Goal: Information Seeking & Learning: Learn about a topic

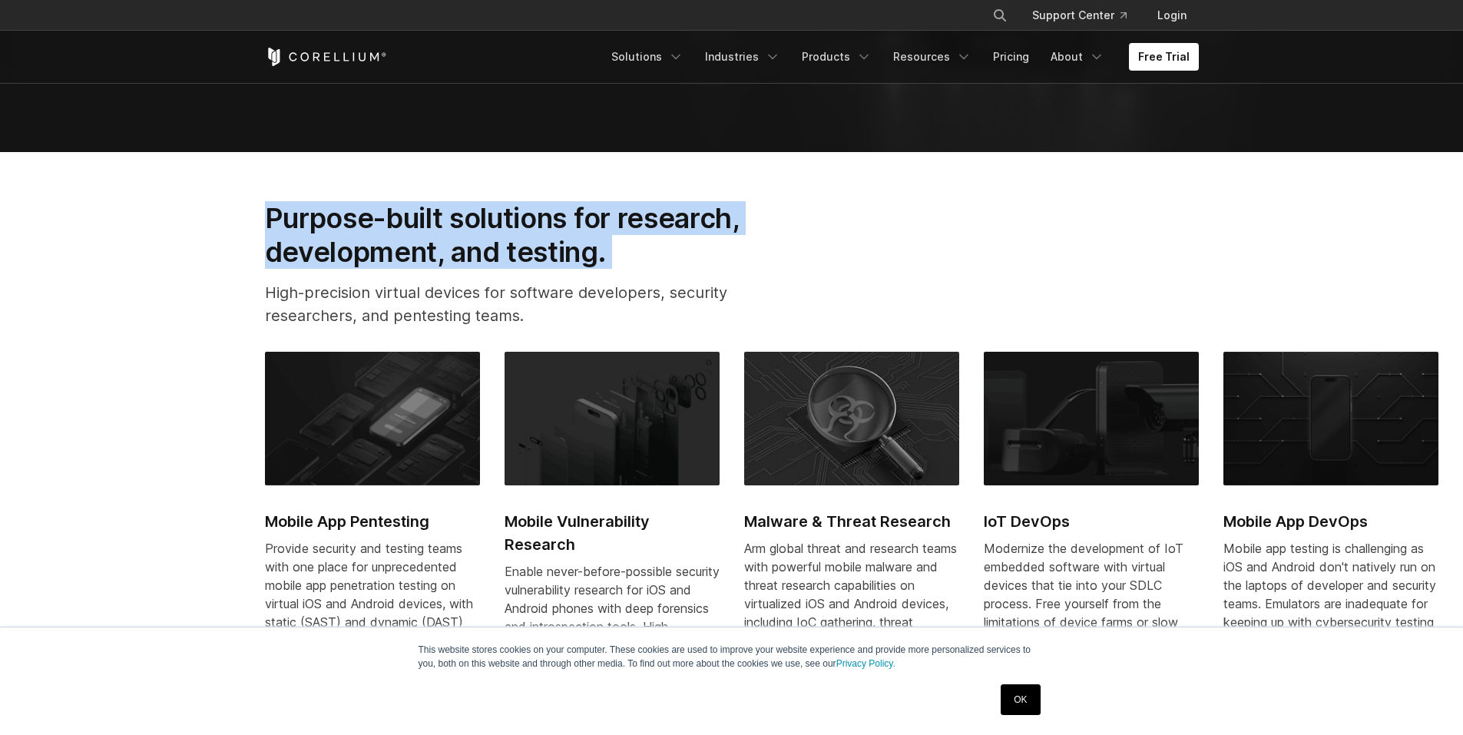
drag, startPoint x: 0, startPoint y: 0, endPoint x: 762, endPoint y: 263, distance: 806.4
click at [762, 263] on div "Purpose-built solutions for research, development, and testing. High-precision …" at bounding box center [527, 270] width 554 height 139
click at [762, 263] on h2 "Purpose-built solutions for research, development, and testing." at bounding box center [527, 235] width 524 height 68
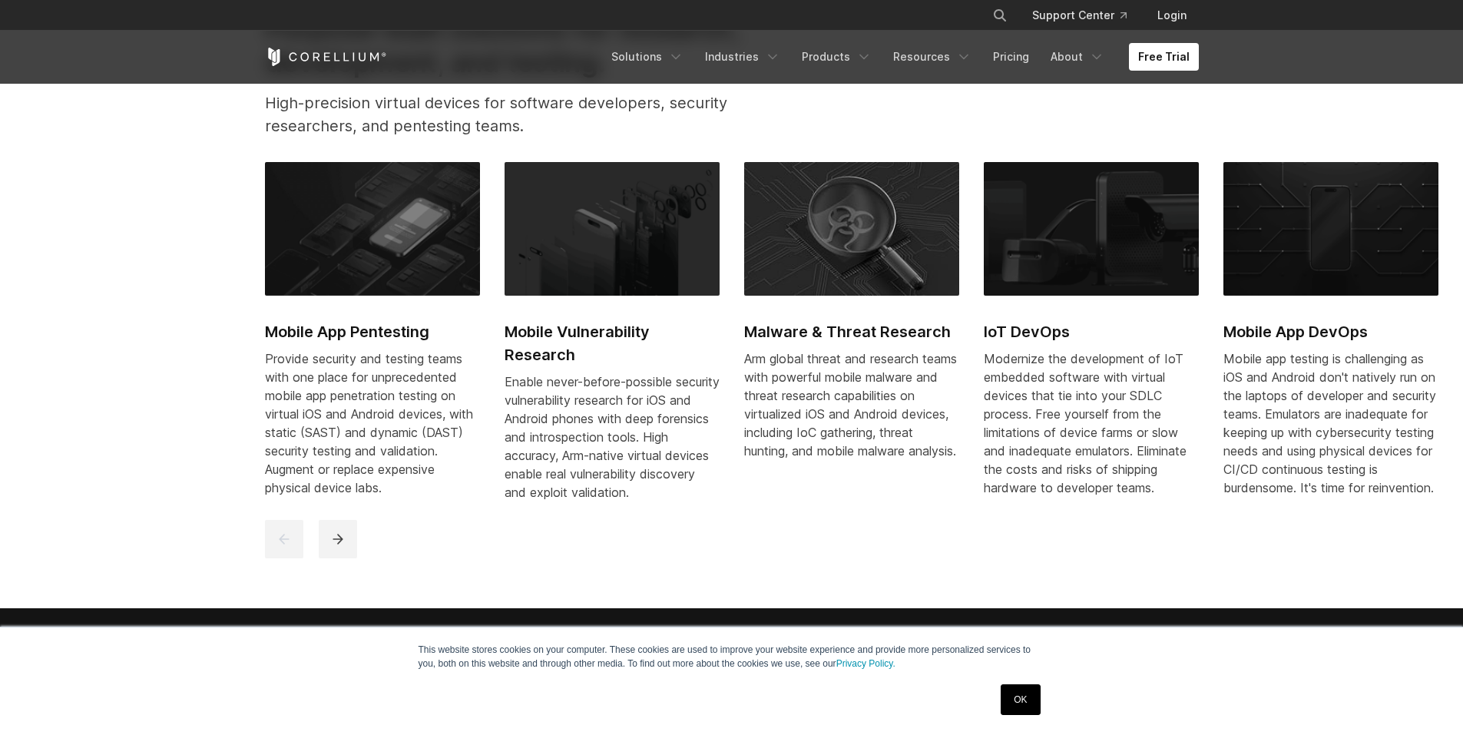
scroll to position [845, 0]
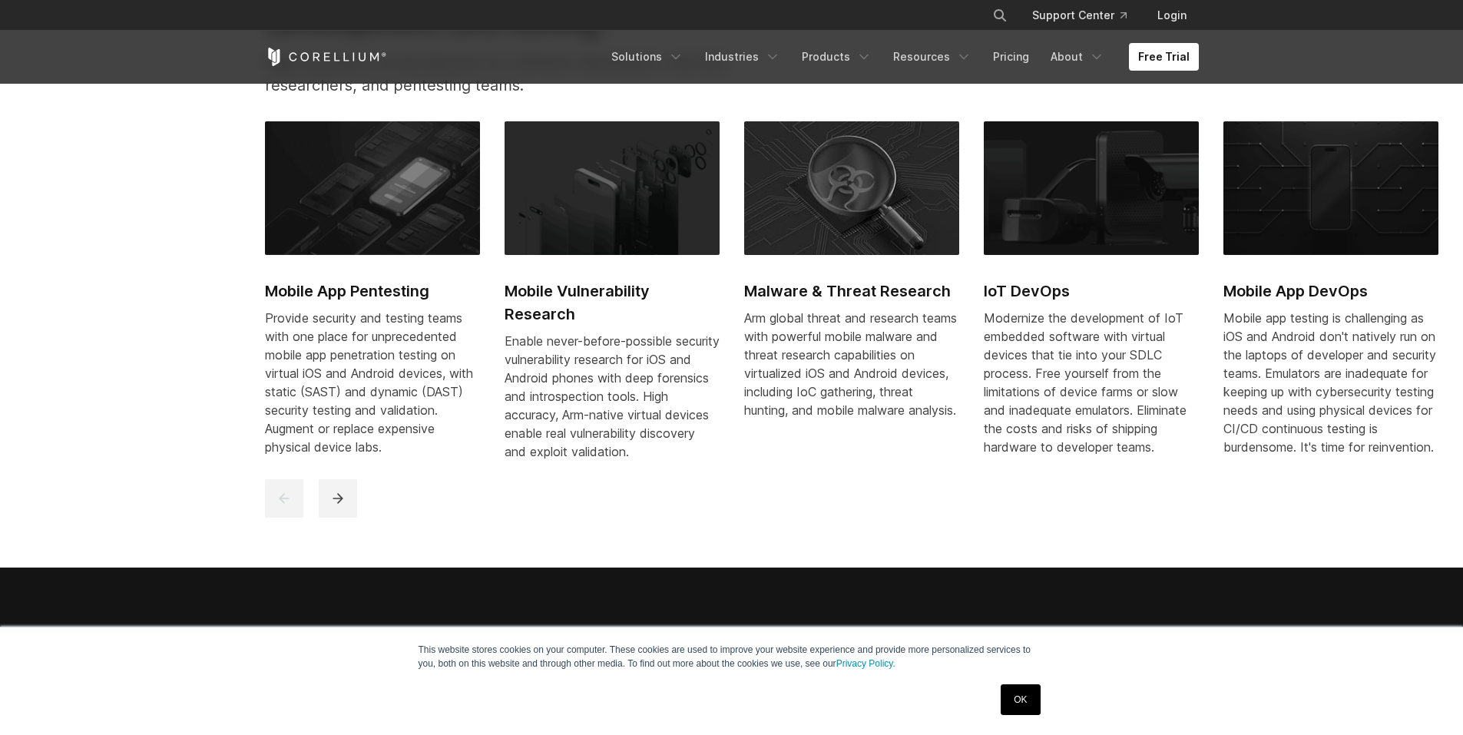
drag, startPoint x: 258, startPoint y: 279, endPoint x: 562, endPoint y: 309, distance: 305.5
click at [562, 309] on div "Mobile App Pentesting Provide security and testing teams with one place for unp…" at bounding box center [732, 319] width 964 height 396
click at [562, 309] on h2 "Mobile Vulnerability Research" at bounding box center [611, 302] width 215 height 46
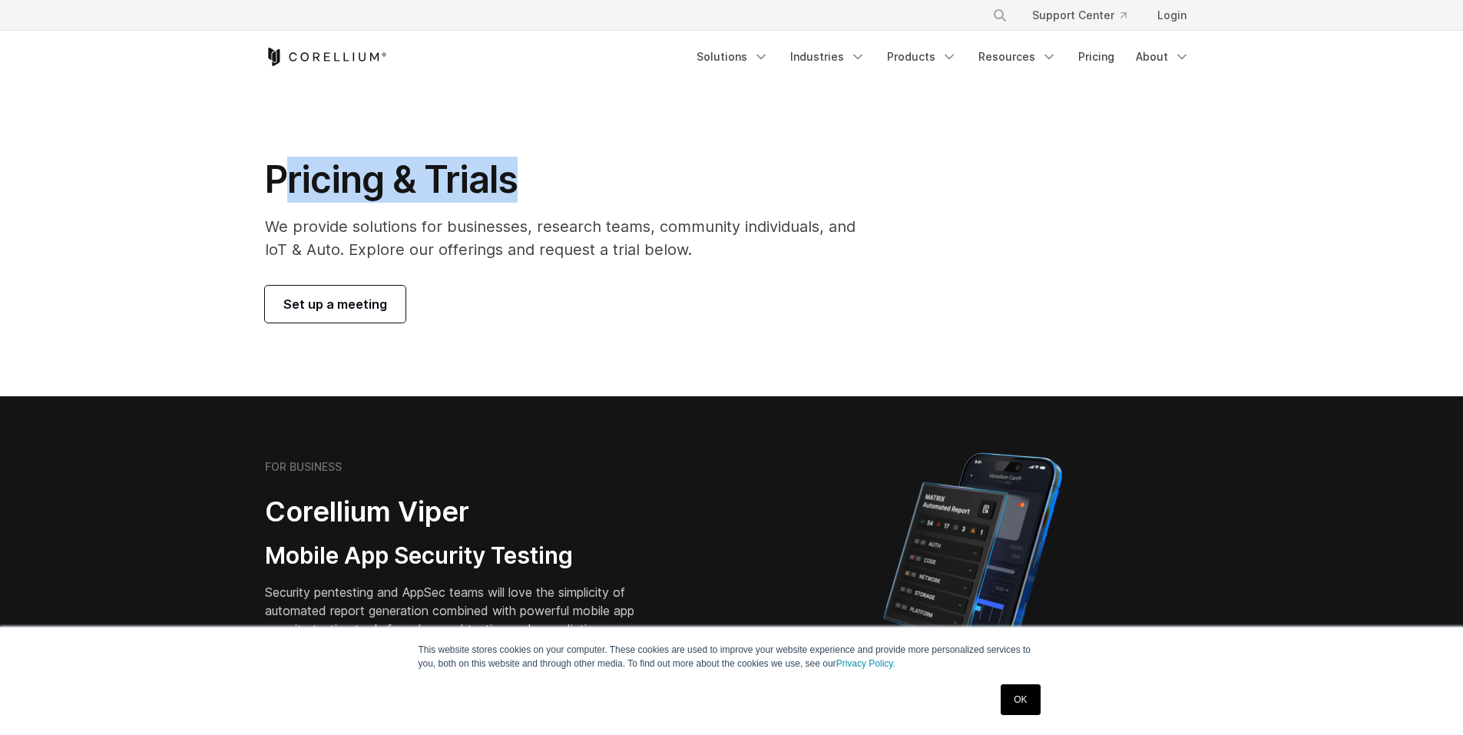
drag, startPoint x: 532, startPoint y: 184, endPoint x: 565, endPoint y: 184, distance: 33.0
click at [565, 184] on h1 "Pricing & Trials" at bounding box center [571, 180] width 612 height 46
drag, startPoint x: 326, startPoint y: 176, endPoint x: 265, endPoint y: 174, distance: 60.7
click at [265, 174] on h1 "Pricing & Trials" at bounding box center [571, 180] width 612 height 46
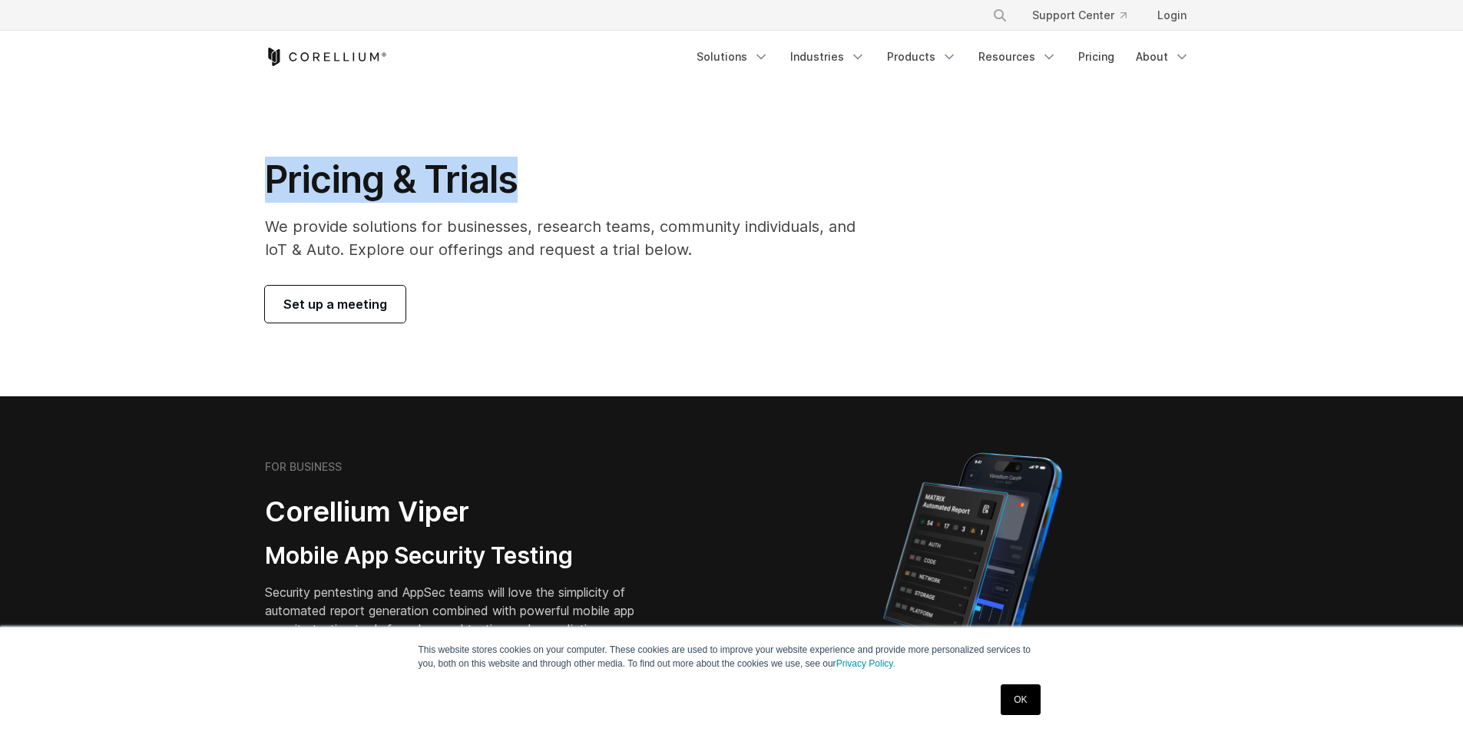
click at [265, 174] on h1 "Pricing & Trials" at bounding box center [571, 180] width 612 height 46
drag, startPoint x: 265, startPoint y: 174, endPoint x: 590, endPoint y: 175, distance: 325.6
click at [590, 175] on h1 "Pricing & Trials" at bounding box center [571, 180] width 612 height 46
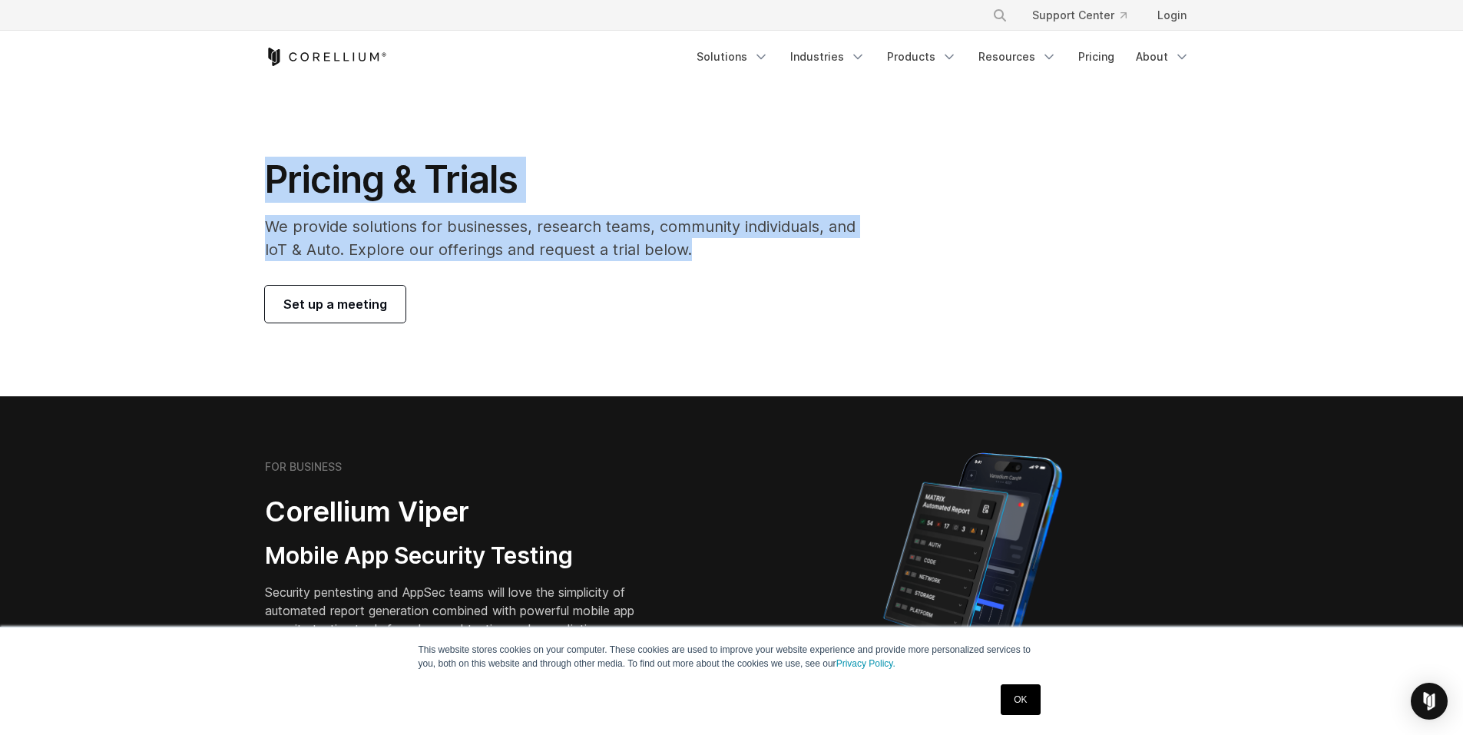
drag, startPoint x: 449, startPoint y: 219, endPoint x: 251, endPoint y: 184, distance: 201.2
click at [251, 184] on div "Pricing & Trials We provide solutions for businesses, research teams, community…" at bounding box center [571, 240] width 643 height 166
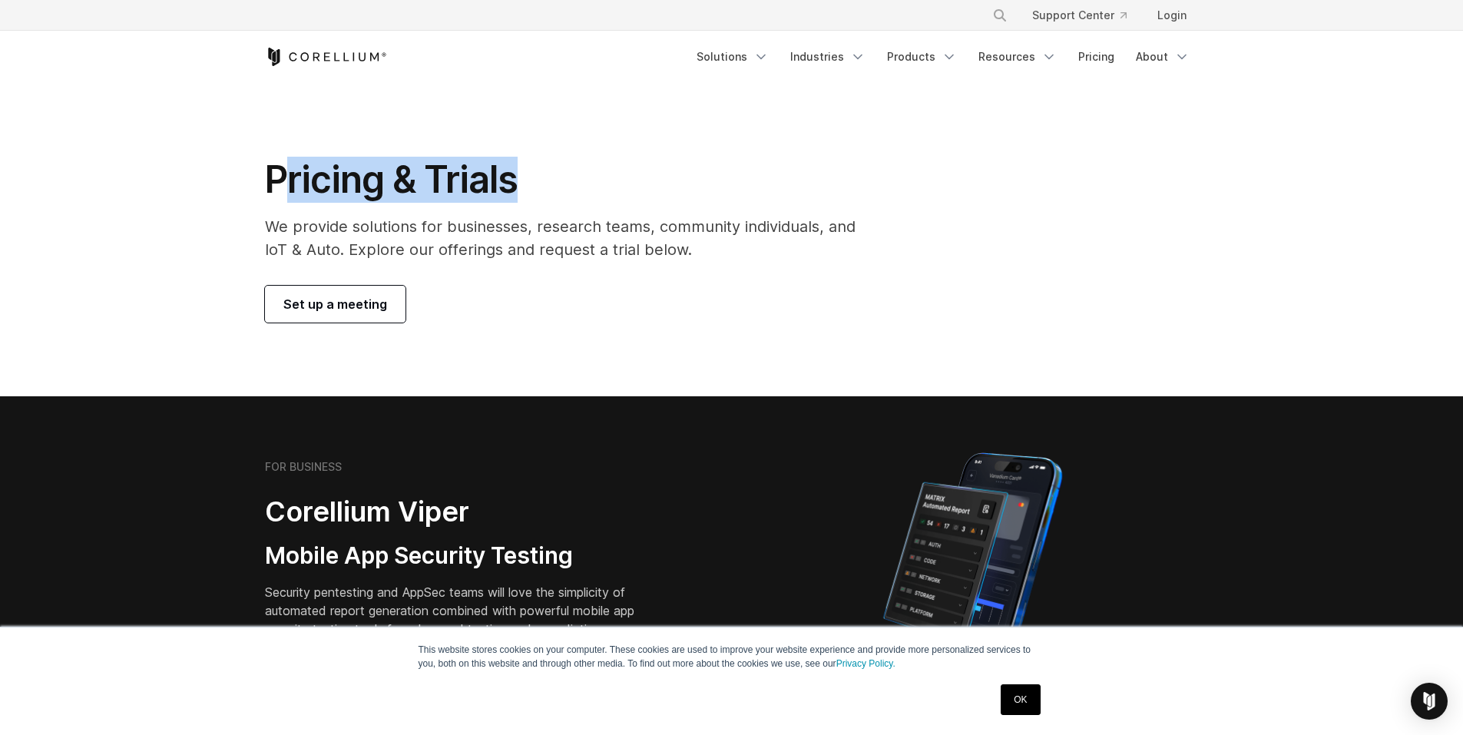
drag, startPoint x: 305, startPoint y: 165, endPoint x: 581, endPoint y: 172, distance: 276.5
click at [581, 172] on h1 "Pricing & Trials" at bounding box center [571, 180] width 612 height 46
click at [582, 172] on h1 "Pricing & Trials" at bounding box center [571, 180] width 612 height 46
drag, startPoint x: 448, startPoint y: 167, endPoint x: 236, endPoint y: 159, distance: 212.1
click at [237, 159] on section "Pricing & Trials We provide solutions for businesses, research teams, community…" at bounding box center [731, 239] width 1463 height 313
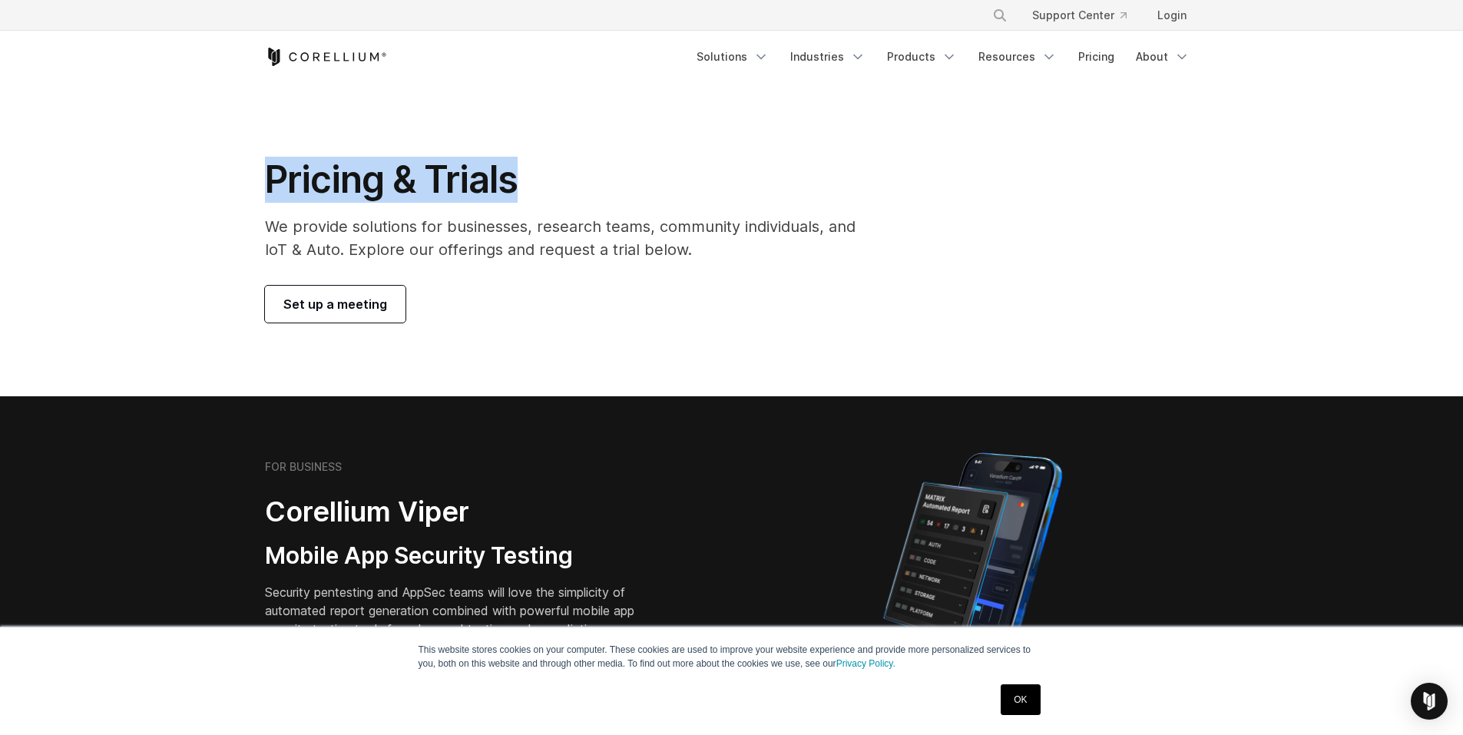
copy h1 "Pricing & Trials"
